Goal: Transaction & Acquisition: Purchase product/service

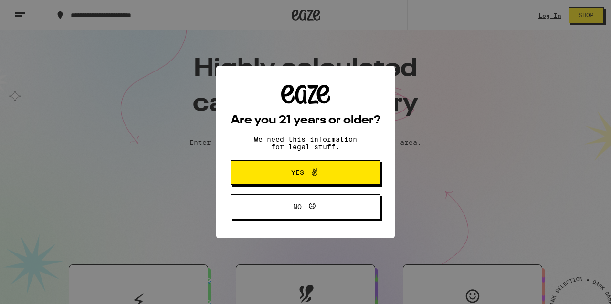
click at [283, 174] on span "Yes" at bounding box center [305, 173] width 73 height 12
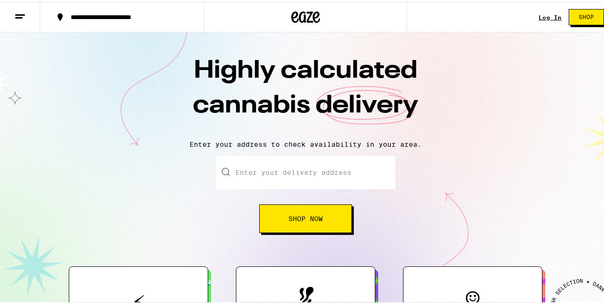
click at [300, 167] on input "Enter your delivery address" at bounding box center [305, 170] width 179 height 33
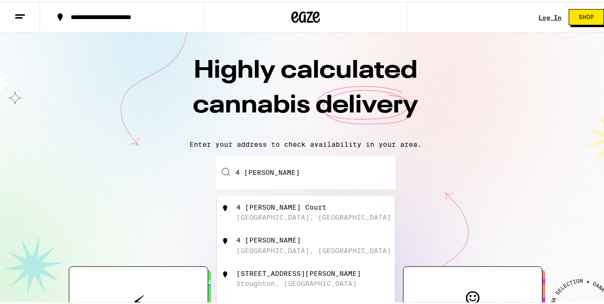
drag, startPoint x: 300, startPoint y: 167, endPoint x: 306, endPoint y: 211, distance: 44.7
click at [306, 211] on div "[STREET_ADDRESS][PERSON_NAME]" at bounding box center [321, 211] width 170 height 18
type input "[STREET_ADDRESS][PERSON_NAME]"
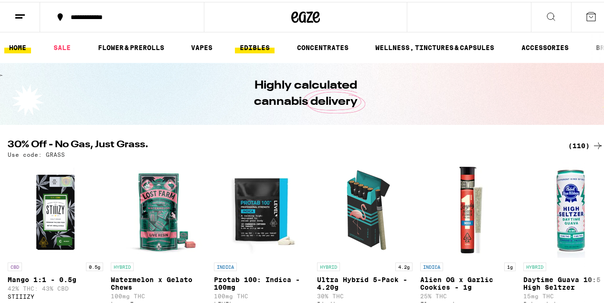
click at [255, 45] on link "EDIBLES" at bounding box center [255, 45] width 40 height 11
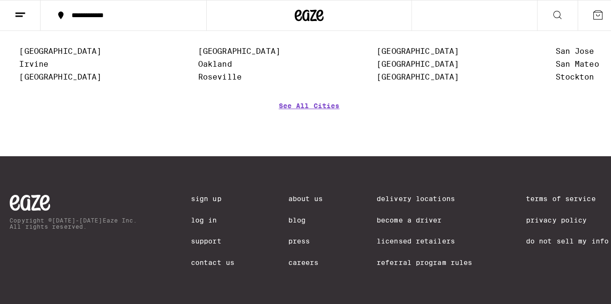
scroll to position [780, 0]
